Goal: Check status: Check status

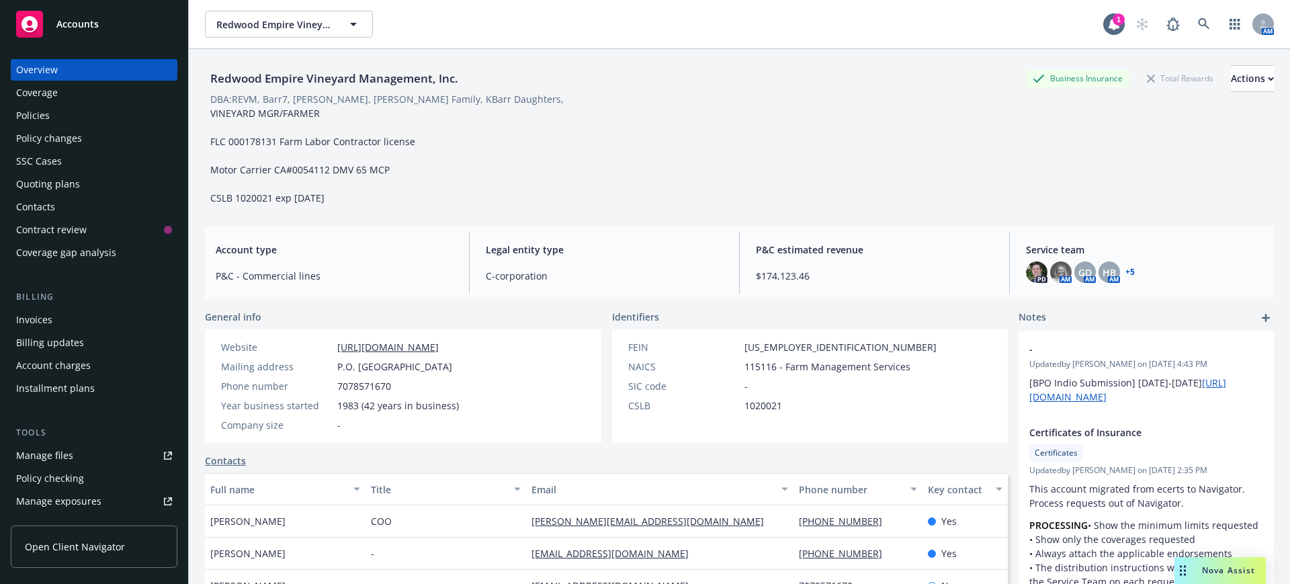
click at [28, 112] on div "Policies" at bounding box center [33, 115] width 34 height 21
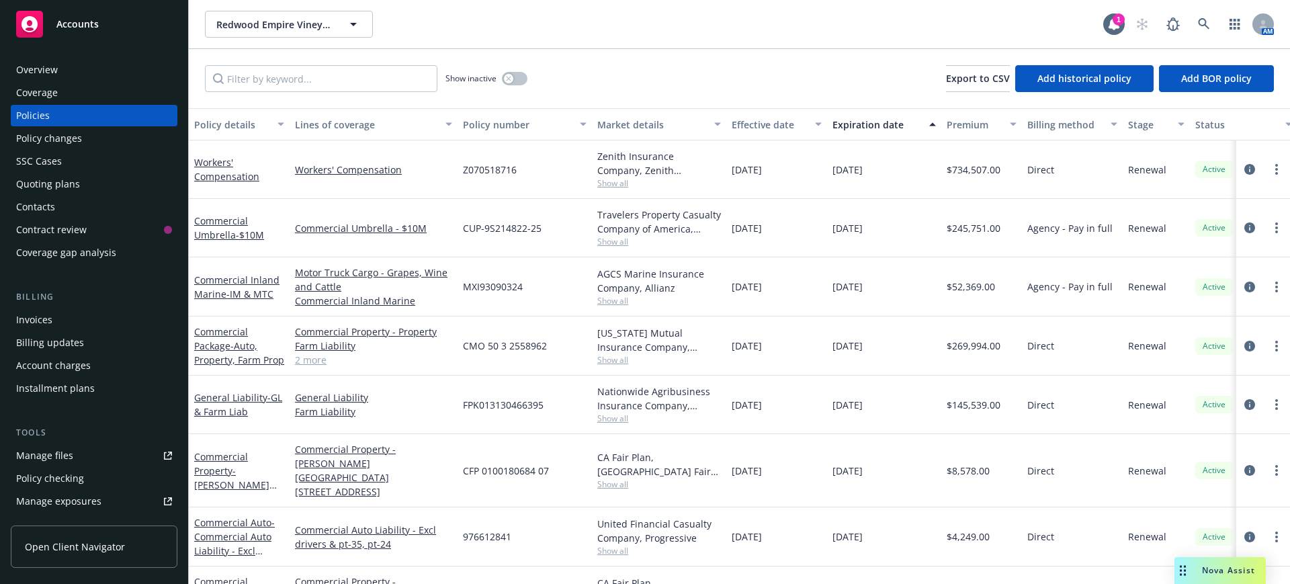
click at [34, 139] on div "Policy changes" at bounding box center [49, 138] width 66 height 21
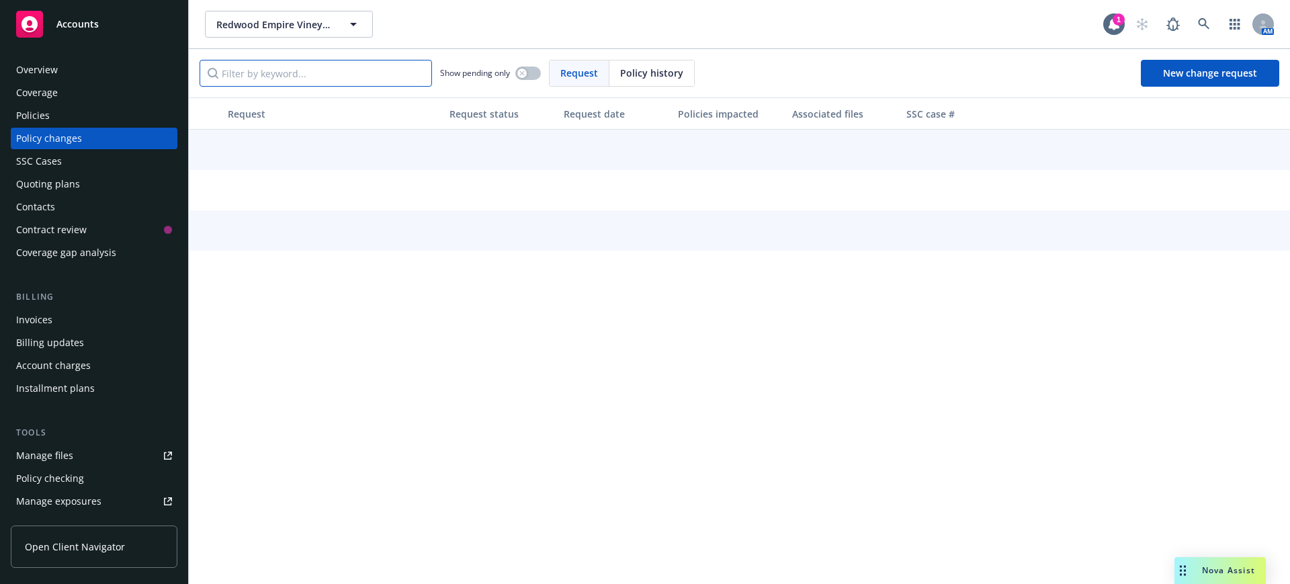
click at [285, 76] on input "Filter by keyword..." at bounding box center [316, 73] width 232 height 27
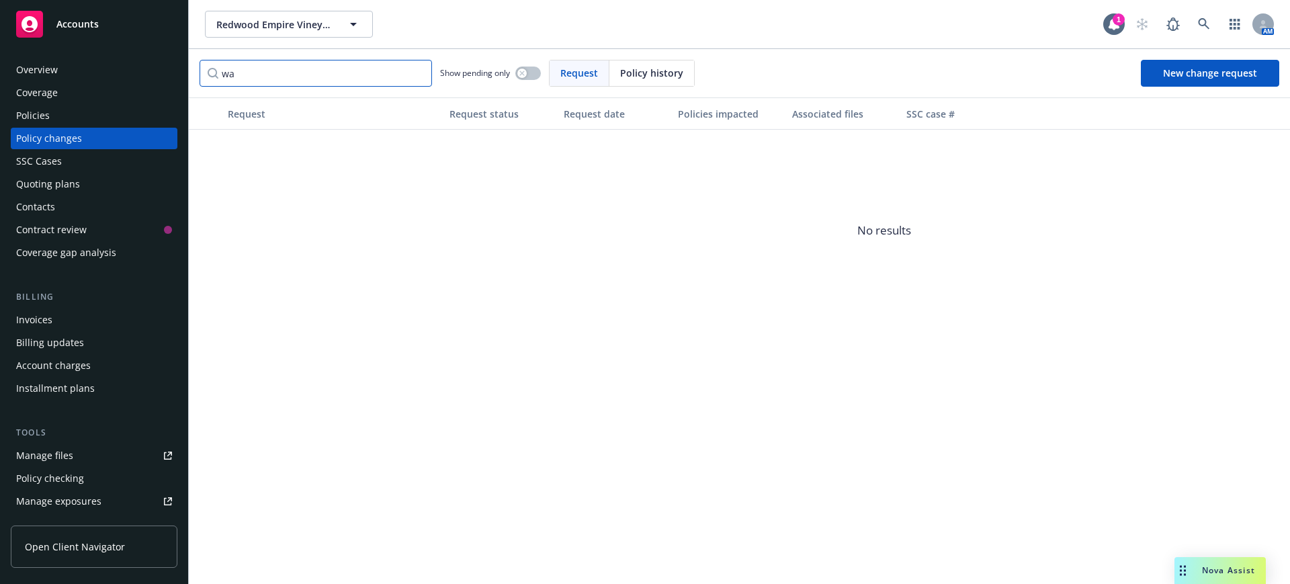
type input "w"
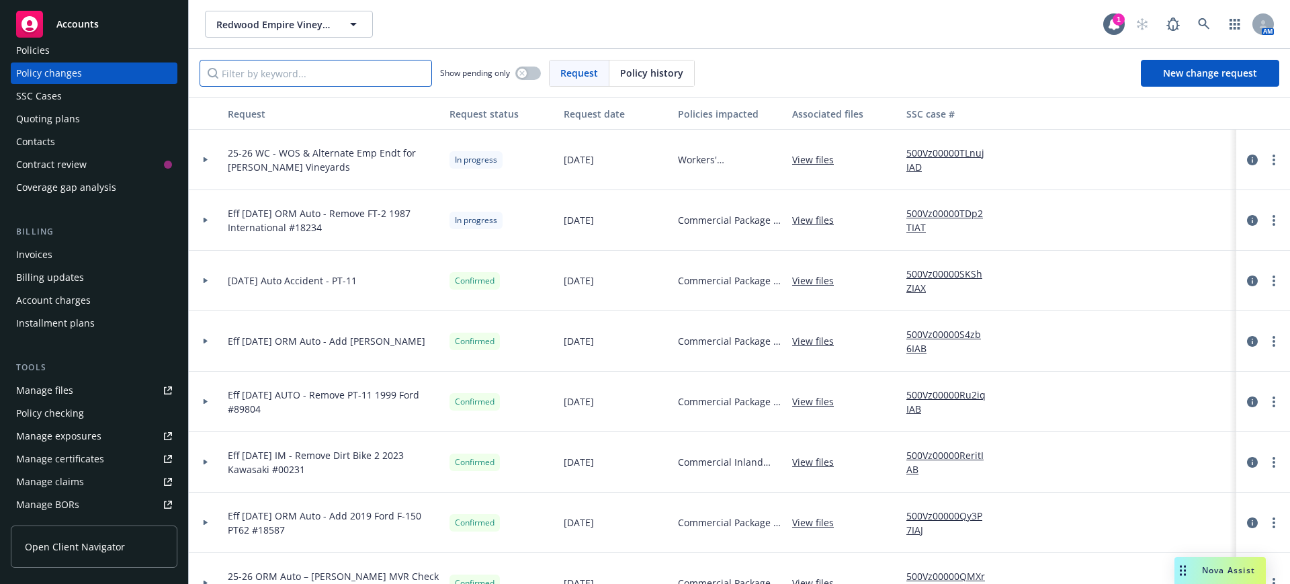
scroll to position [168, 0]
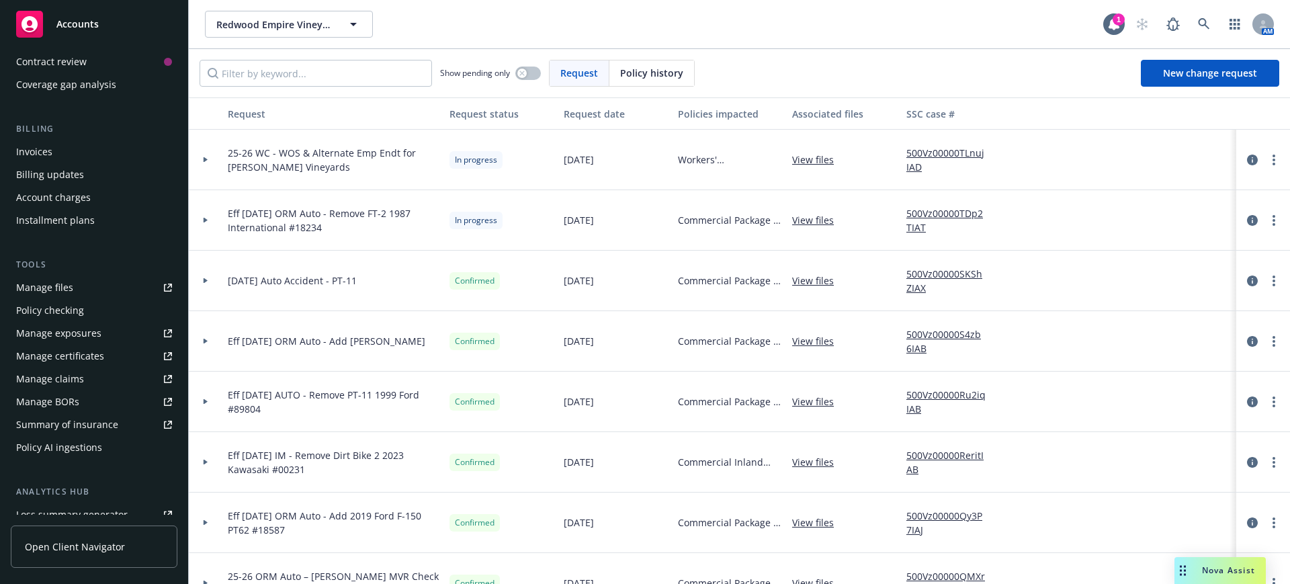
click at [57, 354] on div "Manage certificates" at bounding box center [60, 355] width 88 height 21
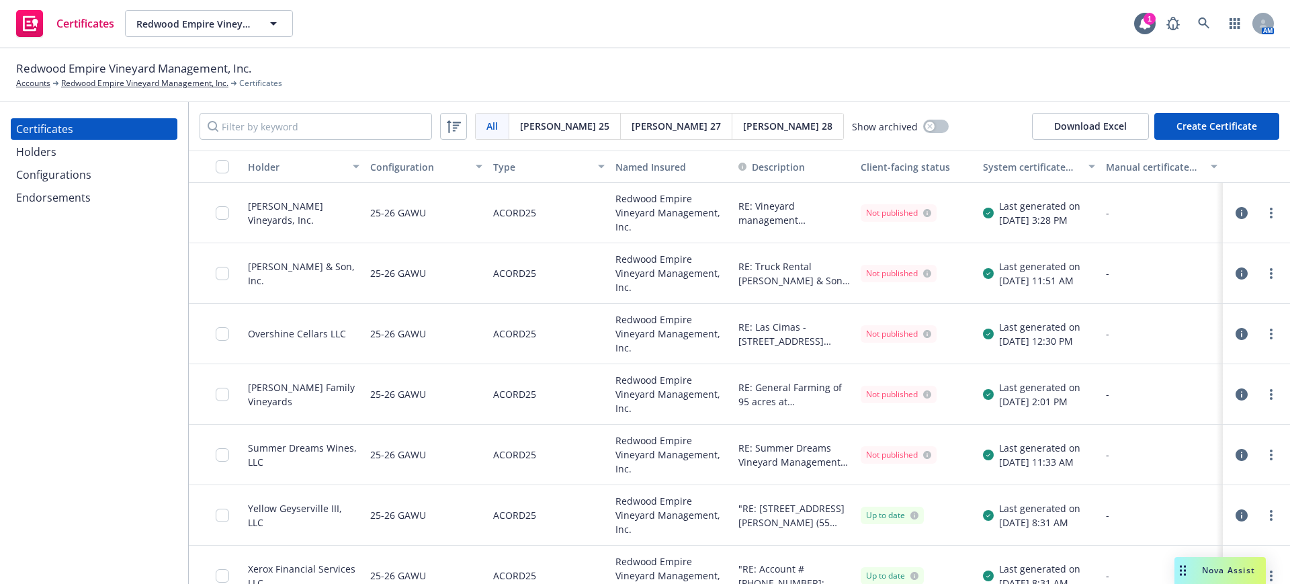
click at [50, 197] on div "Endorsements" at bounding box center [53, 197] width 75 height 21
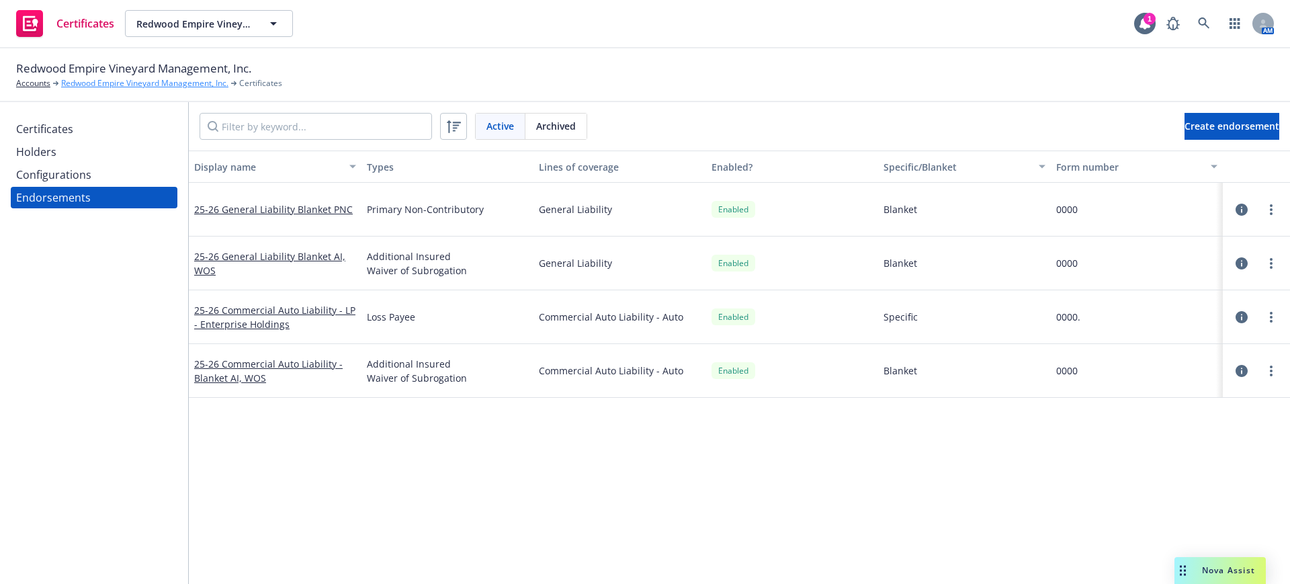
click at [124, 79] on link "Redwood Empire Vineyard Management, Inc." at bounding box center [144, 83] width 167 height 12
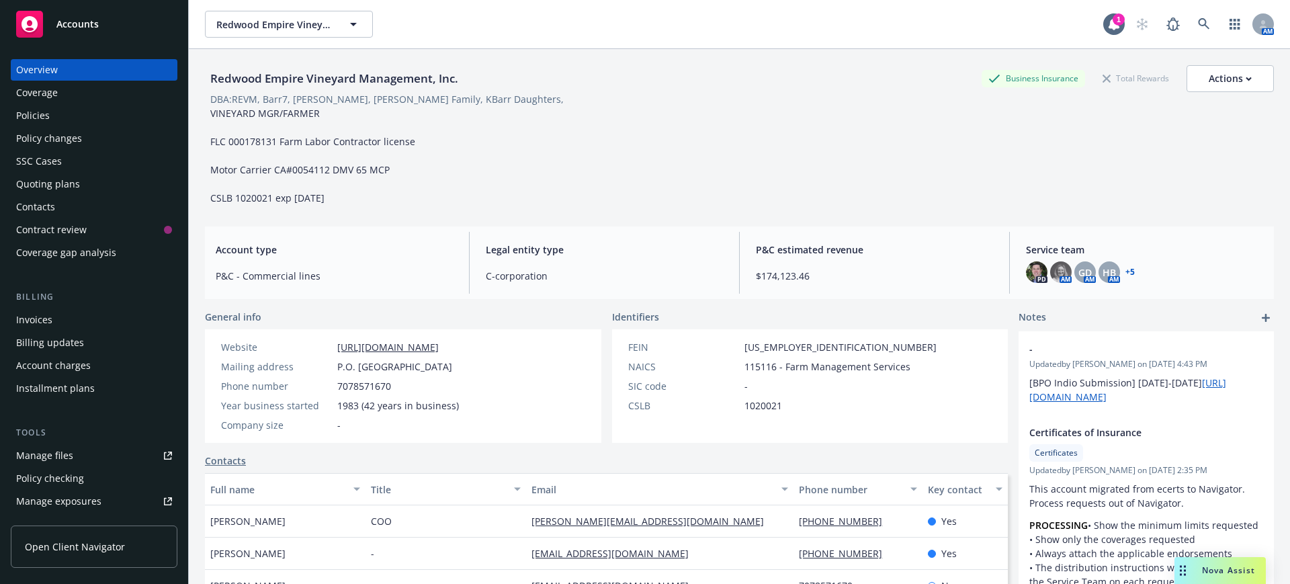
click at [41, 138] on div "Policy changes" at bounding box center [49, 138] width 66 height 21
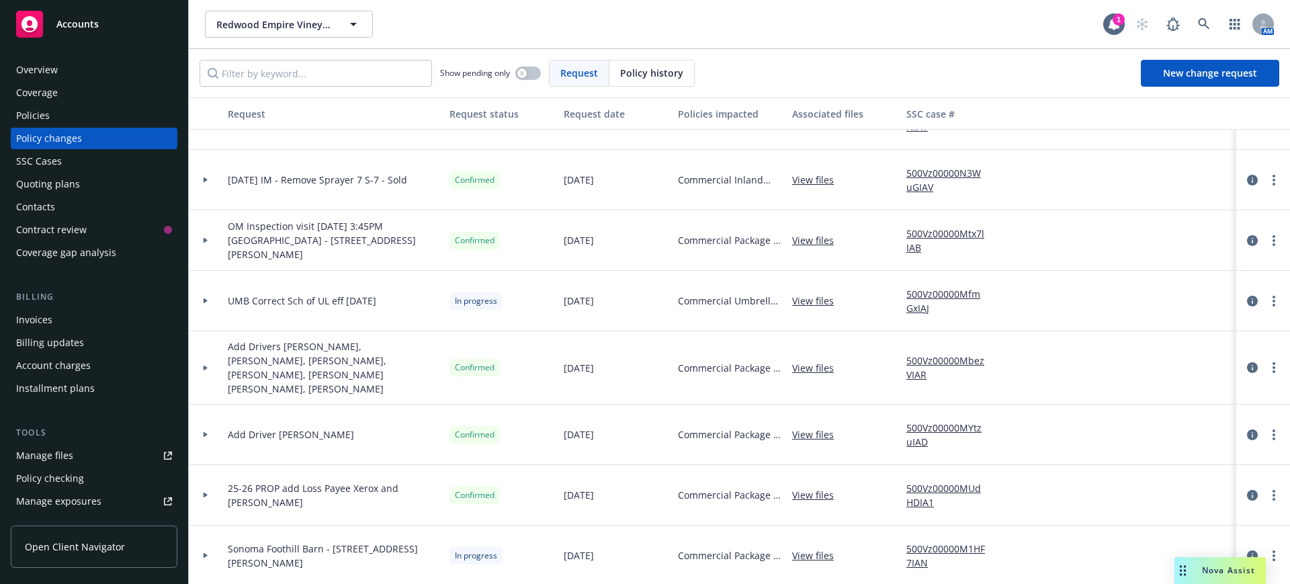
scroll to position [1092, 0]
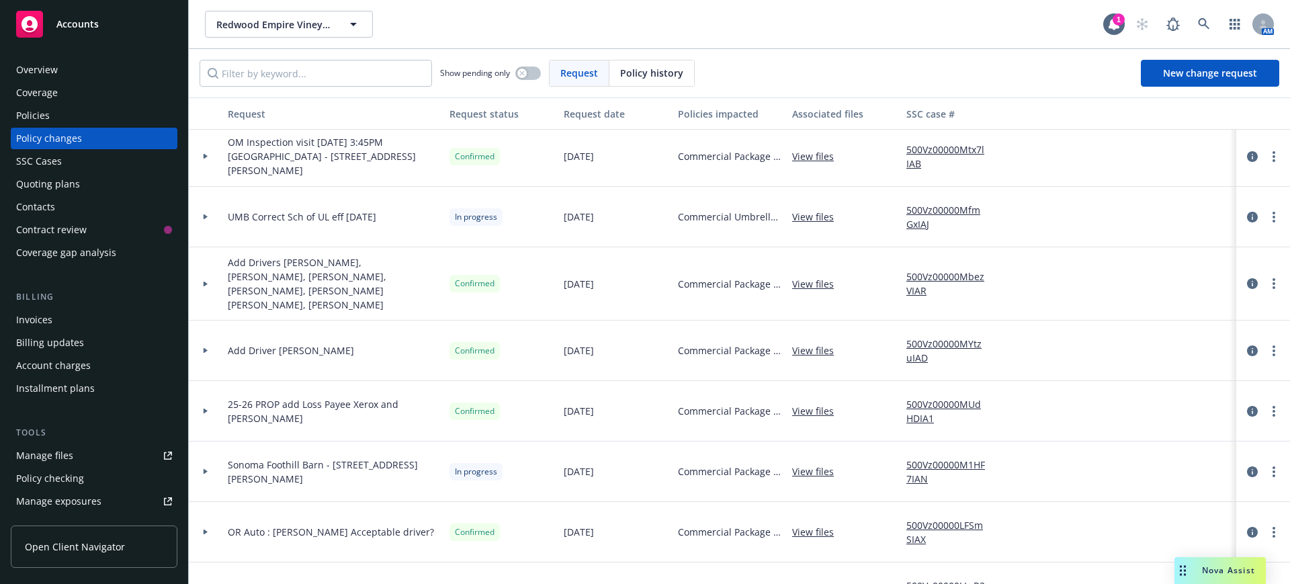
click at [22, 112] on div "Policies" at bounding box center [33, 115] width 34 height 21
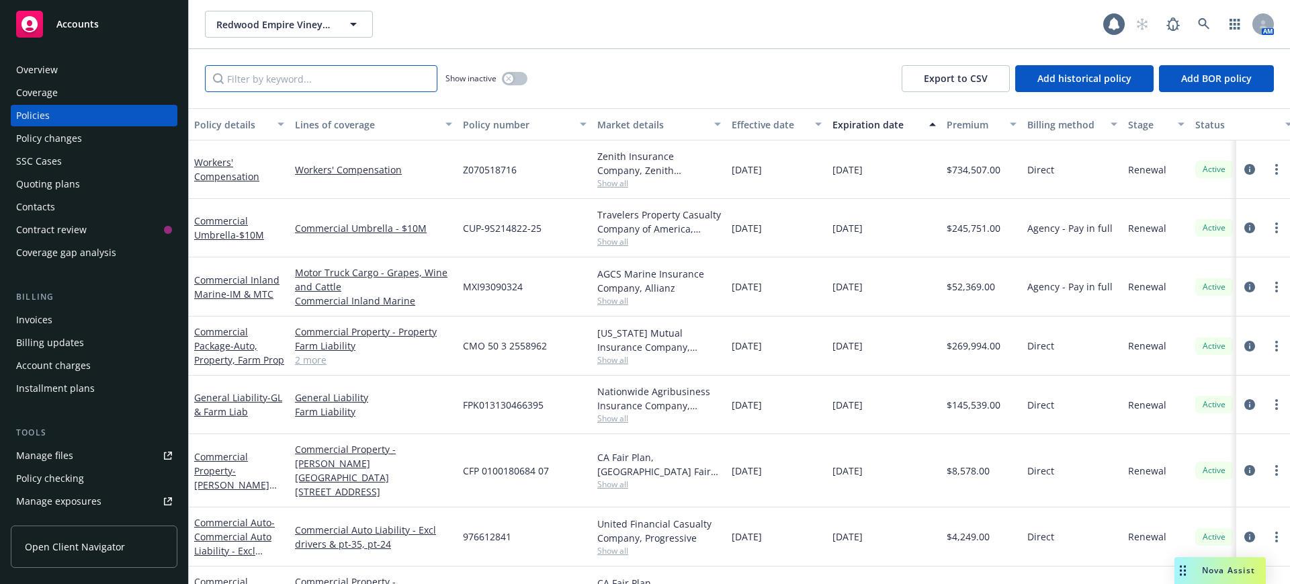
click at [257, 77] on input "Filter by keyword..." at bounding box center [321, 78] width 232 height 27
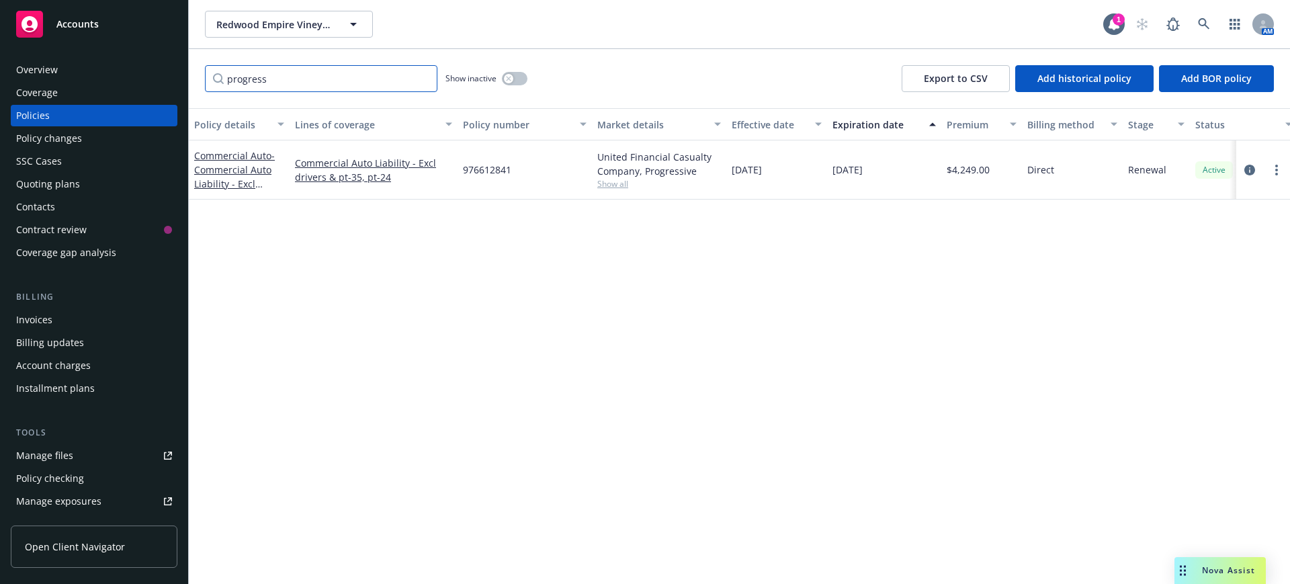
type input "progress"
click at [53, 182] on div "Quoting plans" at bounding box center [48, 183] width 64 height 21
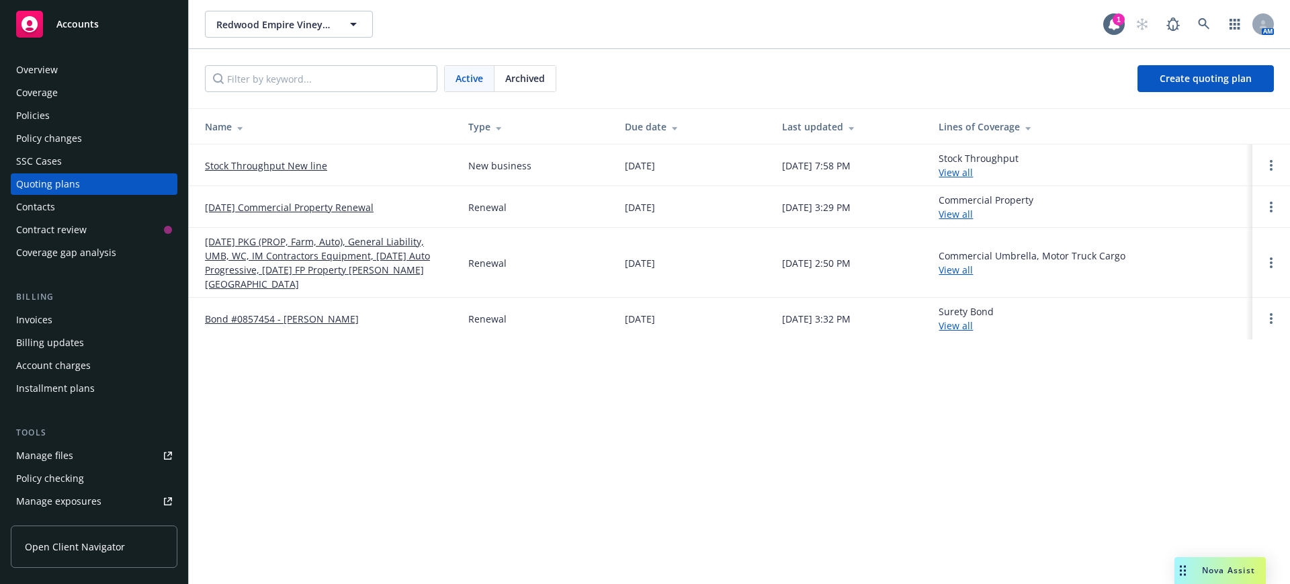
click at [302, 247] on link "01/01/26 PKG (PROP, Farm, Auto), General Liability, UMB, WC, IM Contractors Equ…" at bounding box center [326, 262] width 242 height 56
